Goal: Complete application form

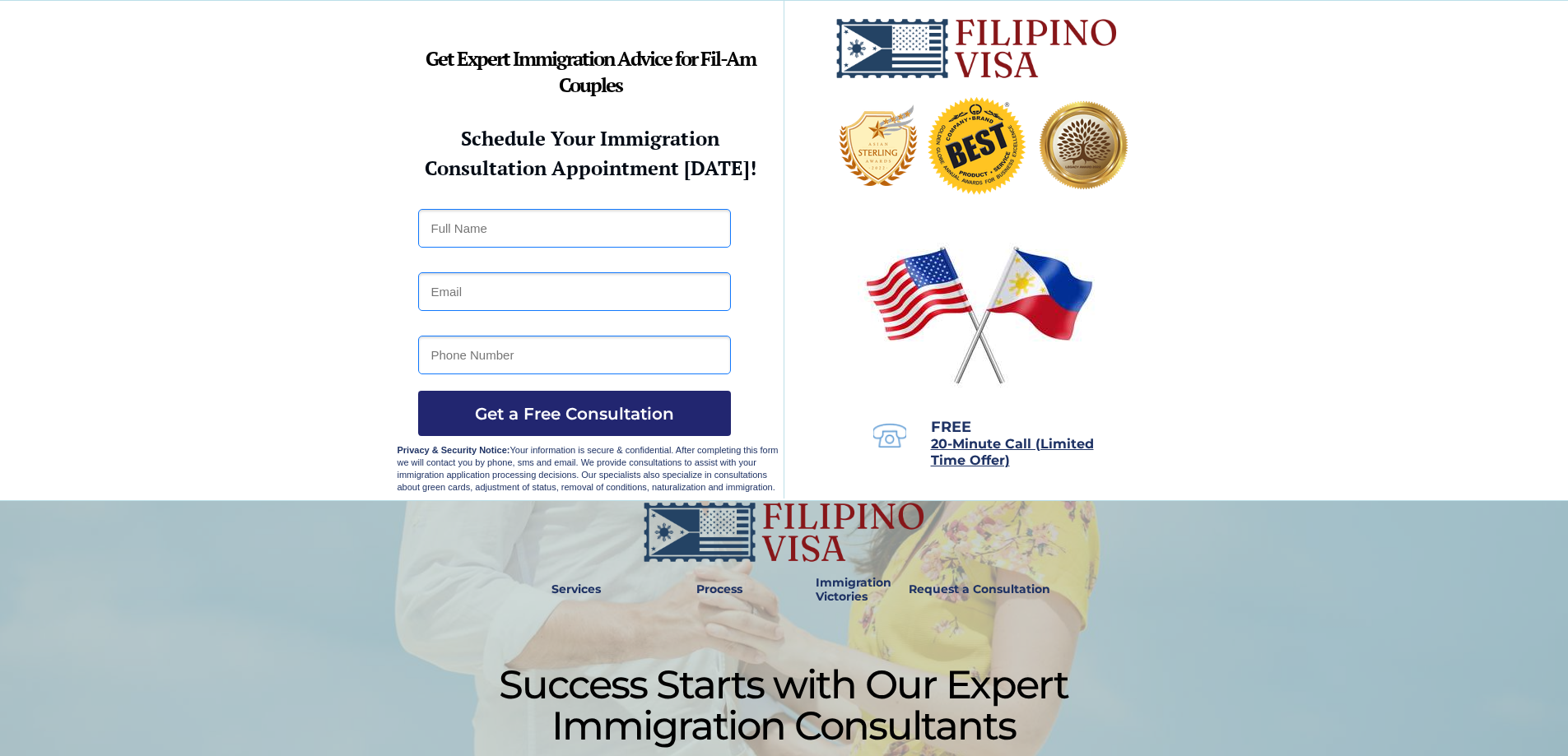
click at [629, 223] on input "text" at bounding box center [574, 229] width 313 height 39
click at [628, 223] on input "text" at bounding box center [574, 229] width 313 height 39
click at [535, 236] on input "text" at bounding box center [574, 229] width 313 height 39
type input "[PERSON_NAME]"
type input "[EMAIL_ADDRESS][DOMAIN_NAME]"
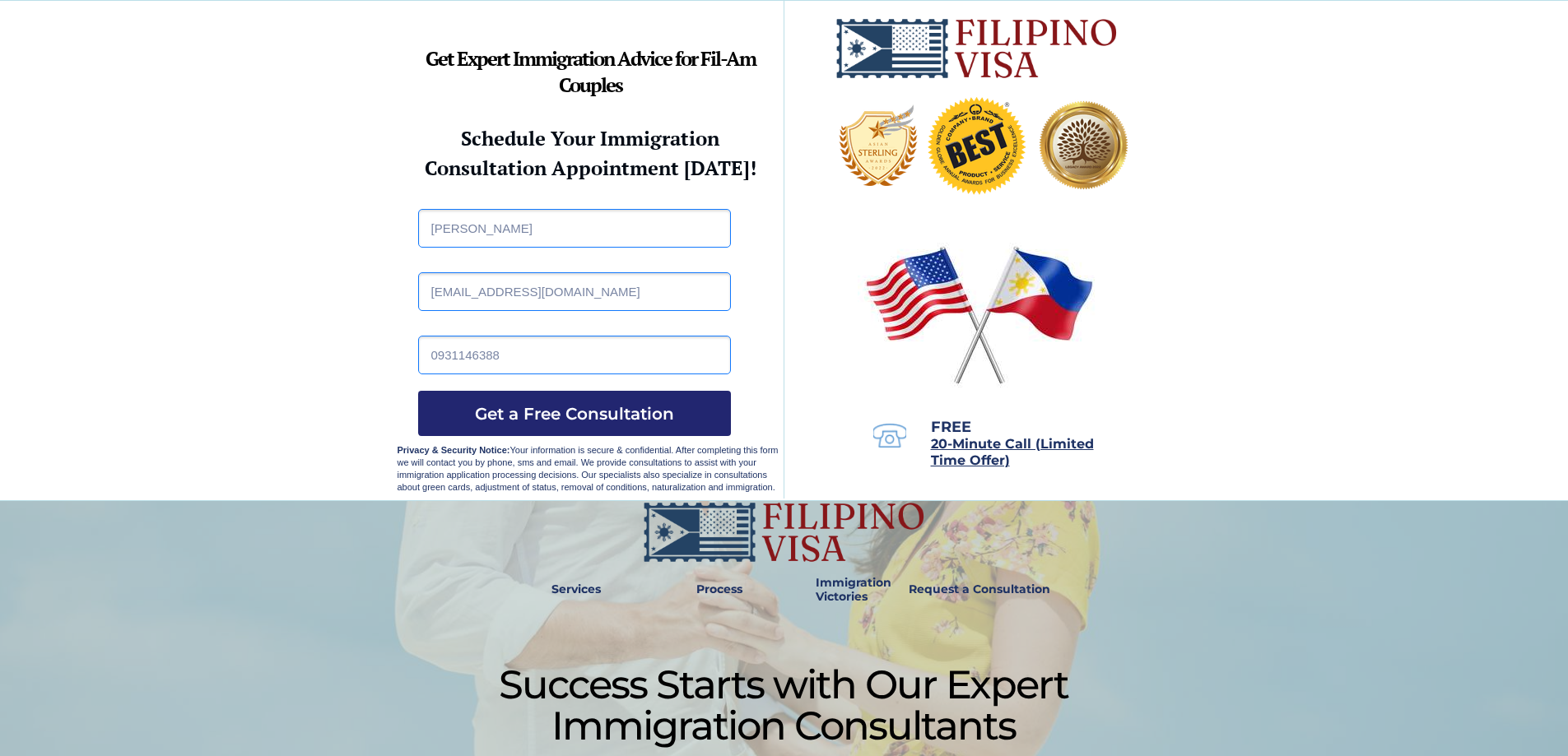
click at [452, 351] on input "0931146388" at bounding box center [574, 355] width 313 height 39
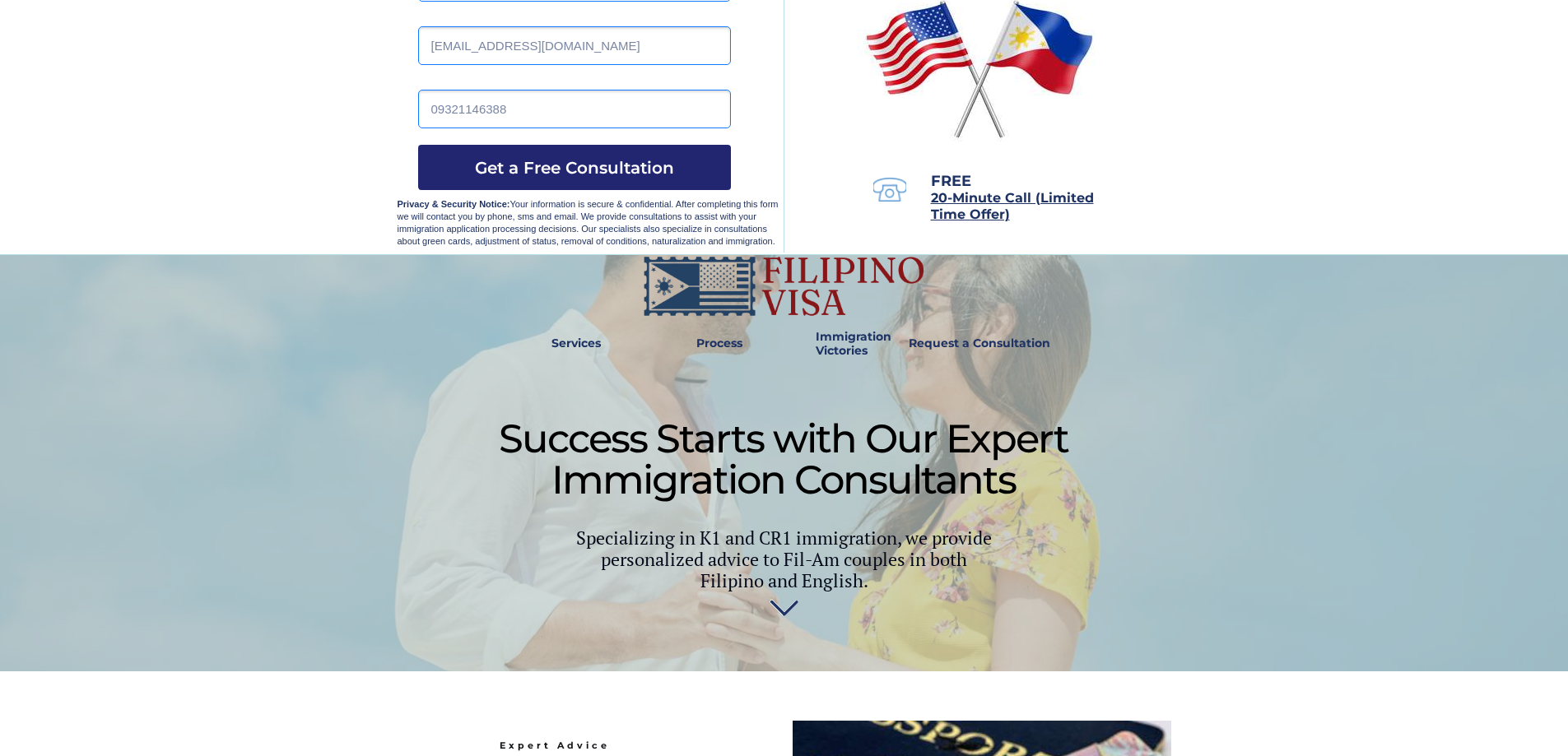
scroll to position [246, 0]
type input "09321146388"
click at [630, 171] on span "Get a Free Consultation" at bounding box center [574, 167] width 313 height 19
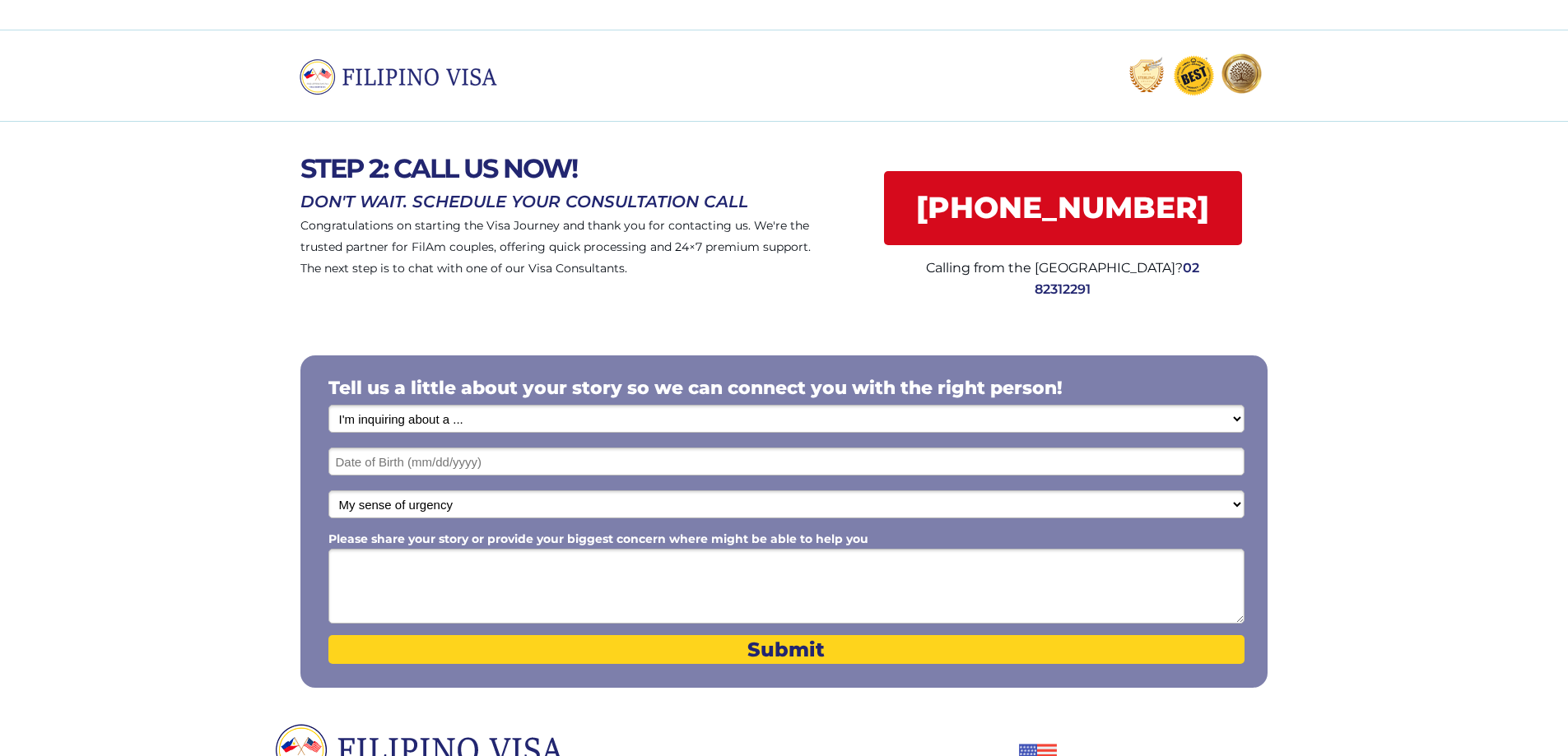
click at [454, 421] on select "I'm inquiring about a ... I don't know or other services Retirement Visa for Th…" at bounding box center [786, 418] width 916 height 28
click at [258, 294] on div at bounding box center [784, 218] width 1568 height 194
